Goal: Task Accomplishment & Management: Complete application form

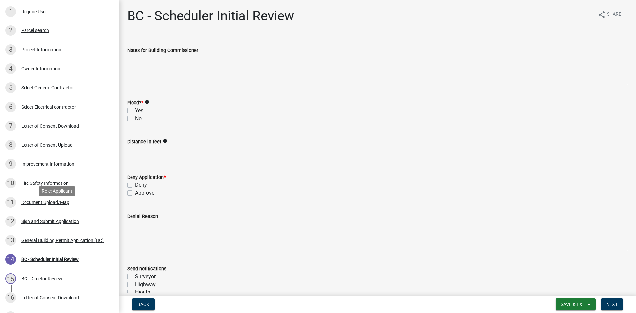
scroll to position [171, 0]
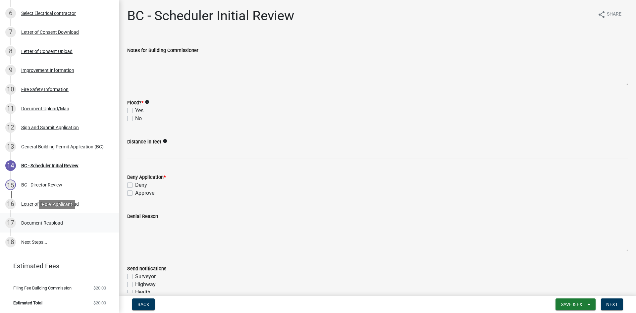
click at [56, 224] on div "Document Reupload" at bounding box center [42, 223] width 42 height 5
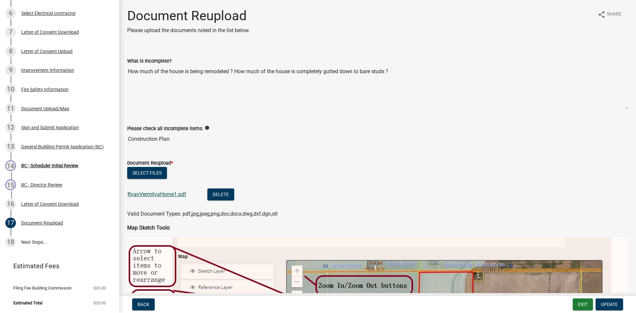
click at [166, 192] on link "RyanVermilyaHome1.pdf" at bounding box center [157, 194] width 59 height 6
click at [53, 68] on div "Improvement Information" at bounding box center [47, 70] width 53 height 5
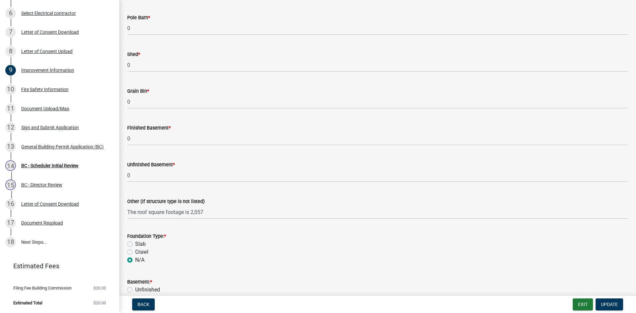
scroll to position [431, 0]
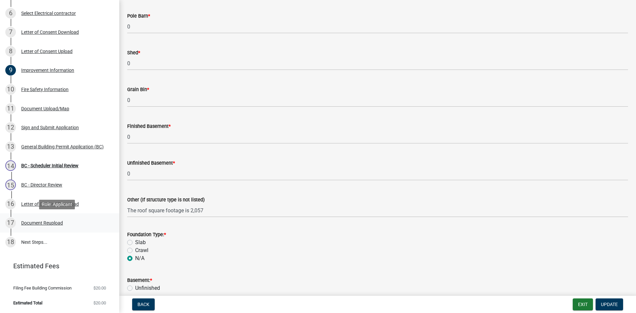
click at [45, 223] on div "Document Reupload" at bounding box center [42, 223] width 42 height 5
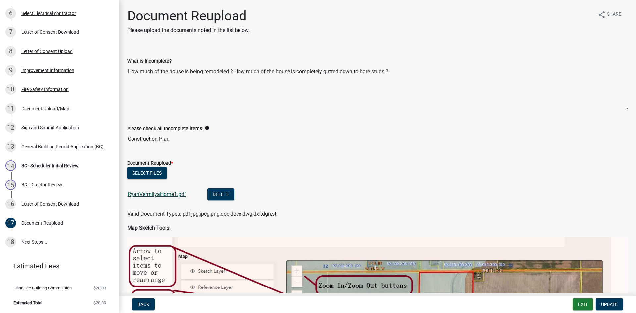
click at [165, 196] on link "RyanVermilyaHome1.pdf" at bounding box center [157, 194] width 59 height 6
click at [36, 70] on div "Improvement Information" at bounding box center [47, 70] width 53 height 5
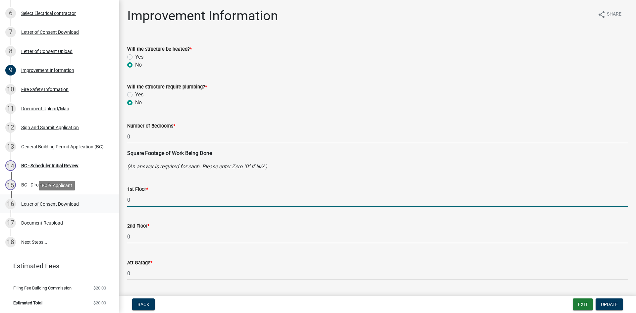
click at [107, 200] on div "[GEOGRAPHIC_DATA], [US_STATE] General Building Permit B-655 View Summary Notes …" at bounding box center [318, 156] width 636 height 313
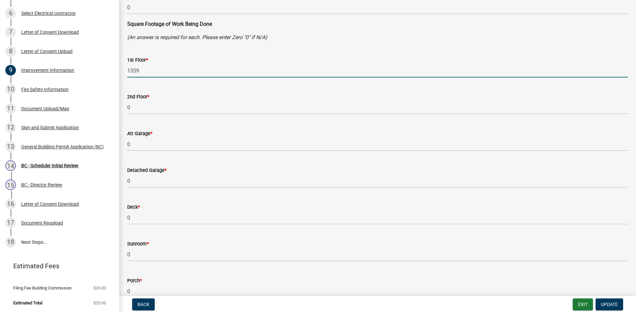
scroll to position [133, 0]
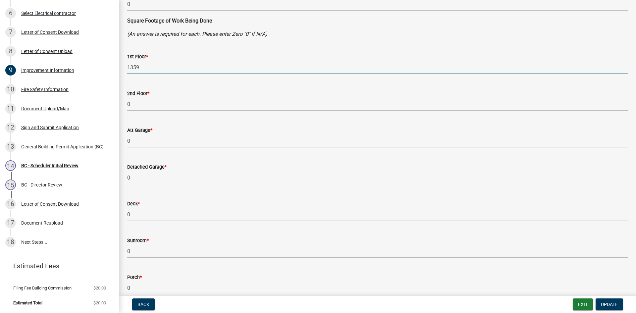
type input "1359"
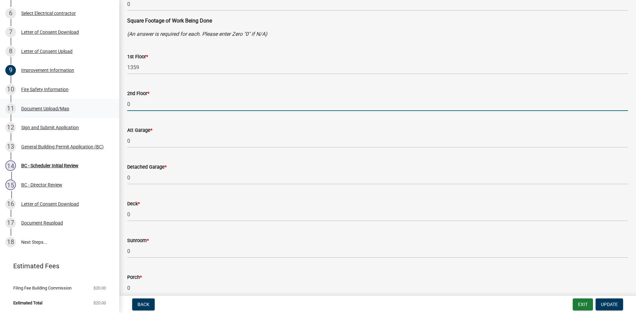
drag, startPoint x: 135, startPoint y: 103, endPoint x: 109, endPoint y: 107, distance: 25.9
click at [109, 107] on div "[GEOGRAPHIC_DATA], [US_STATE] General Building Permit B-655 View Summary Notes …" at bounding box center [318, 156] width 636 height 313
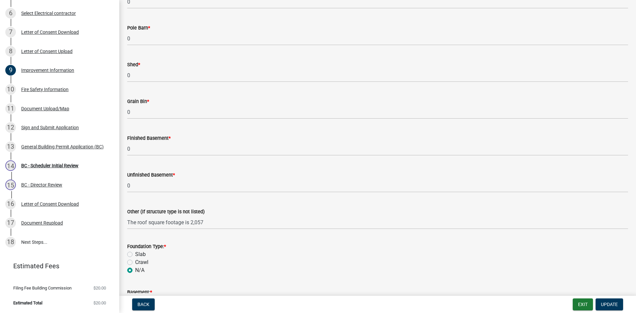
scroll to position [431, 0]
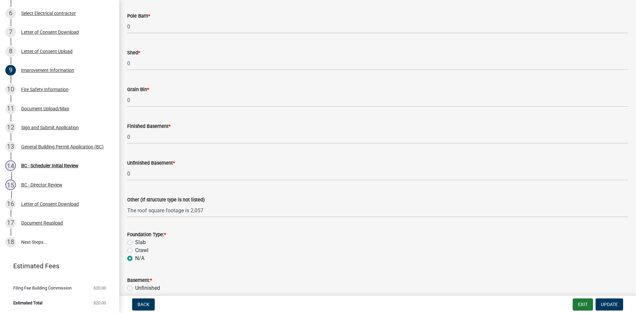
type input "1359"
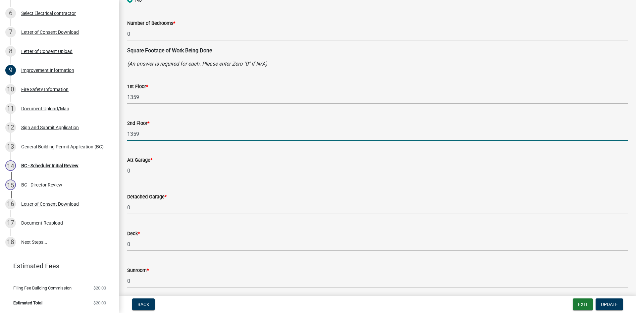
scroll to position [99, 0]
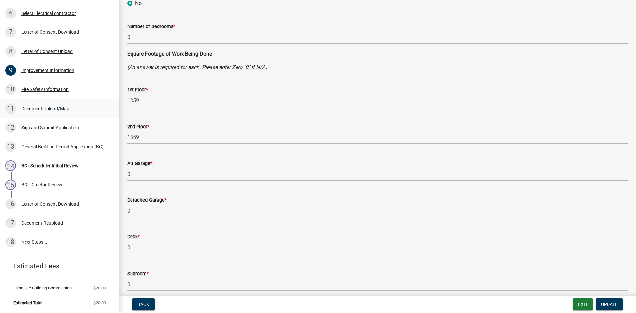
drag, startPoint x: 144, startPoint y: 103, endPoint x: 112, endPoint y: 106, distance: 31.9
click at [112, 106] on div "[GEOGRAPHIC_DATA], [US_STATE] General Building Permit B-655 View Summary Notes …" at bounding box center [318, 156] width 636 height 313
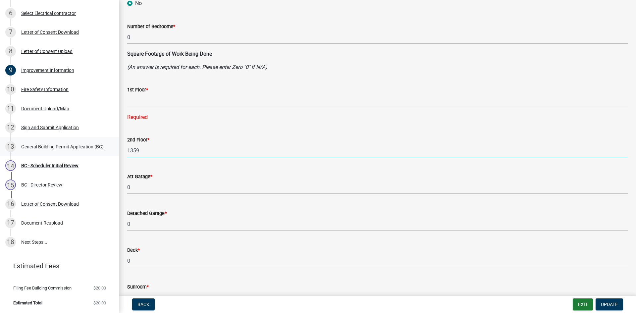
drag, startPoint x: 147, startPoint y: 138, endPoint x: 92, endPoint y: 143, distance: 55.5
click at [92, 143] on div "[GEOGRAPHIC_DATA], [US_STATE] General Building Permit B-655 View Summary Notes …" at bounding box center [318, 156] width 636 height 313
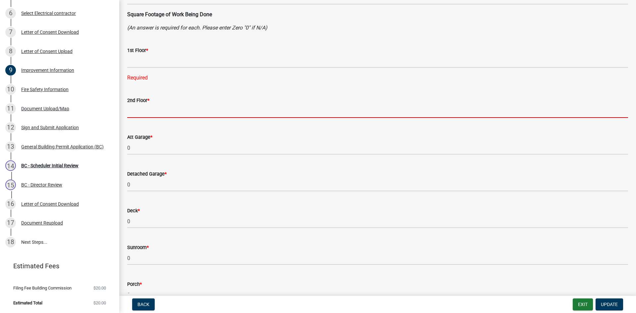
scroll to position [265, 0]
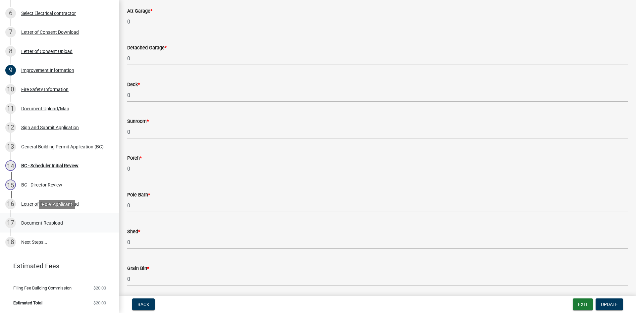
click at [45, 223] on div "Document Reupload" at bounding box center [42, 223] width 42 height 5
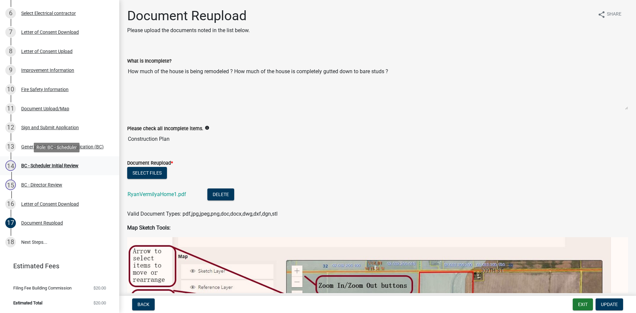
click at [46, 167] on div "BC - Scheduler Initial Review" at bounding box center [49, 165] width 57 height 5
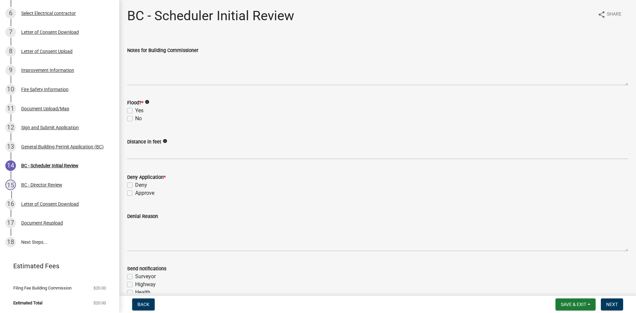
click at [135, 118] on label "No" at bounding box center [138, 119] width 7 height 8
click at [135, 118] on input "No" at bounding box center [137, 117] width 4 height 4
checkbox input "true"
checkbox input "false"
checkbox input "true"
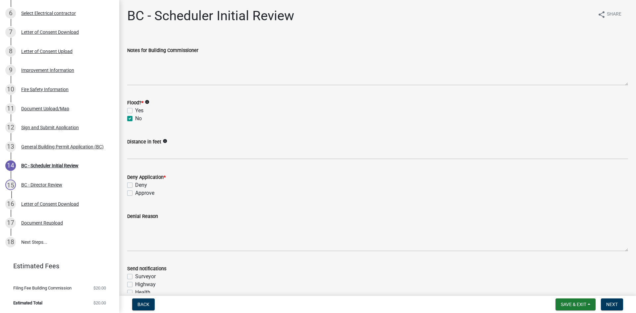
click at [135, 194] on label "Approve" at bounding box center [144, 193] width 19 height 8
click at [135, 193] on input "Approve" at bounding box center [137, 191] width 4 height 4
checkbox input "true"
checkbox input "false"
checkbox input "true"
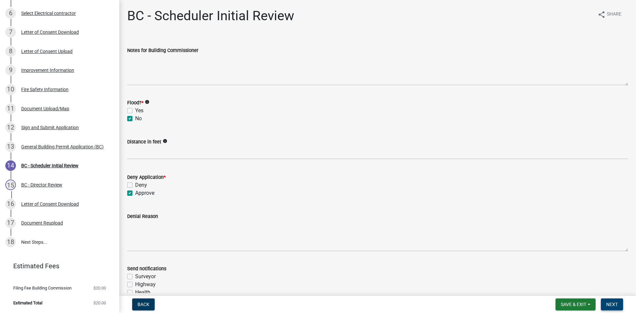
click at [614, 304] on span "Next" at bounding box center [612, 304] width 12 height 5
